Goal: Transaction & Acquisition: Purchase product/service

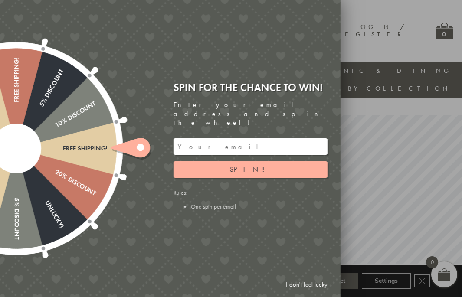
click at [197, 138] on input "email" at bounding box center [251, 146] width 154 height 16
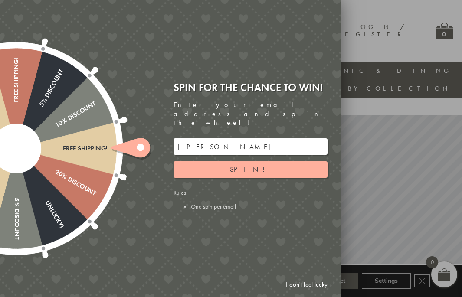
click at [374, 48] on div at bounding box center [231, 148] width 462 height 297
click at [262, 138] on input "marisa@marisagroommillinery" at bounding box center [251, 146] width 154 height 16
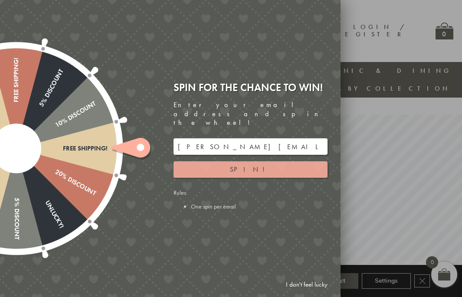
type input "marisa@marisagroommillinery.com"
click at [250, 165] on span "Spin!" at bounding box center [250, 169] width 41 height 9
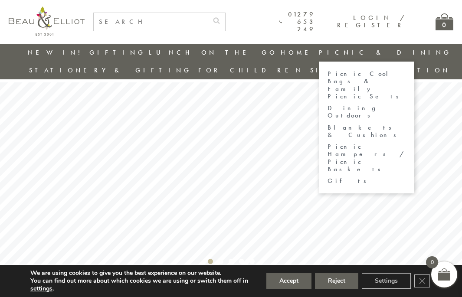
scroll to position [16, 0]
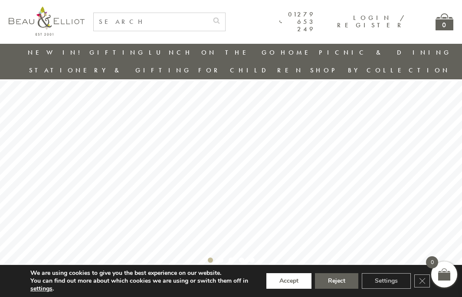
click at [296, 282] on button "Accept" at bounding box center [289, 281] width 45 height 16
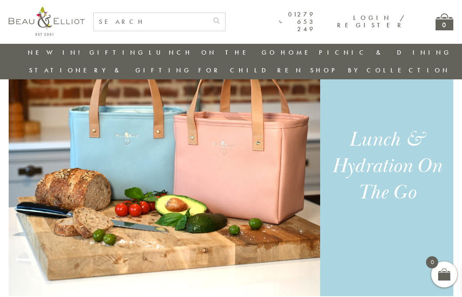
scroll to position [533, 0]
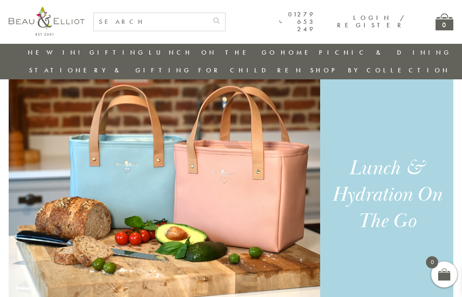
click at [330, 175] on div "Lunch & Hydration On The Go" at bounding box center [386, 194] width 115 height 79
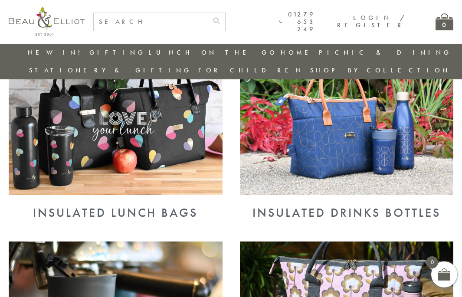
scroll to position [357, 0]
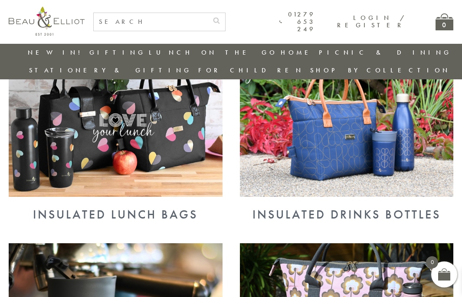
click at [169, 116] on img at bounding box center [116, 119] width 214 height 155
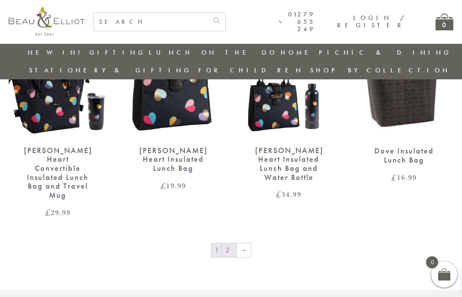
scroll to position [1308, 0]
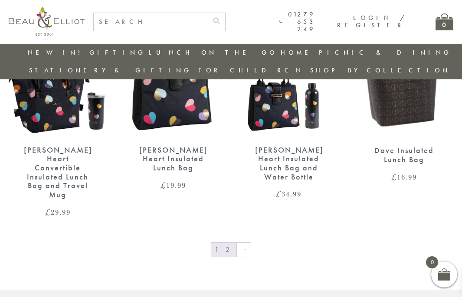
click at [230, 243] on link "2" at bounding box center [229, 250] width 14 height 14
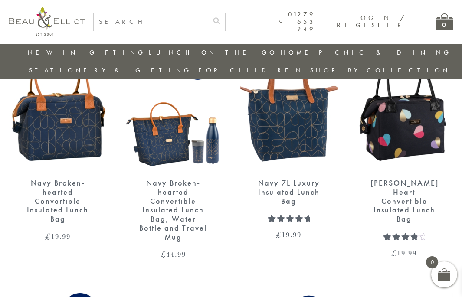
scroll to position [1037, 0]
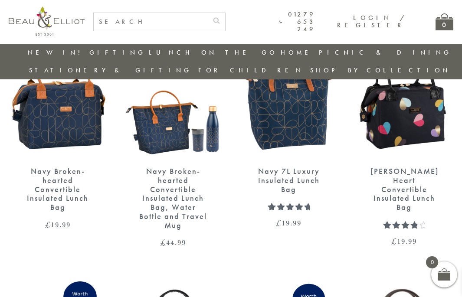
click at [72, 116] on img at bounding box center [58, 95] width 98 height 127
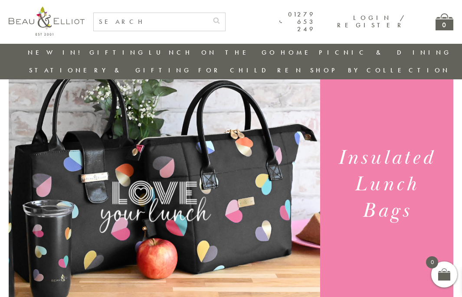
scroll to position [43, 0]
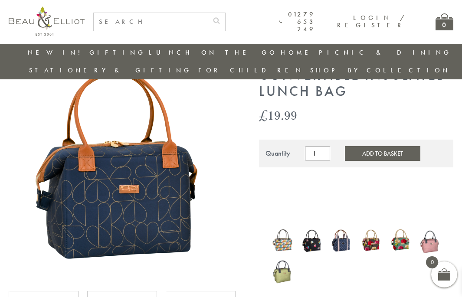
scroll to position [56, 0]
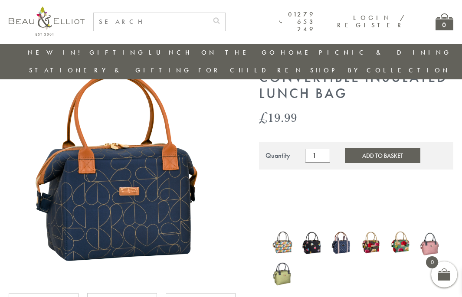
click at [365, 148] on button "Add to Basket" at bounding box center [383, 155] width 76 height 15
